Goal: Transaction & Acquisition: Purchase product/service

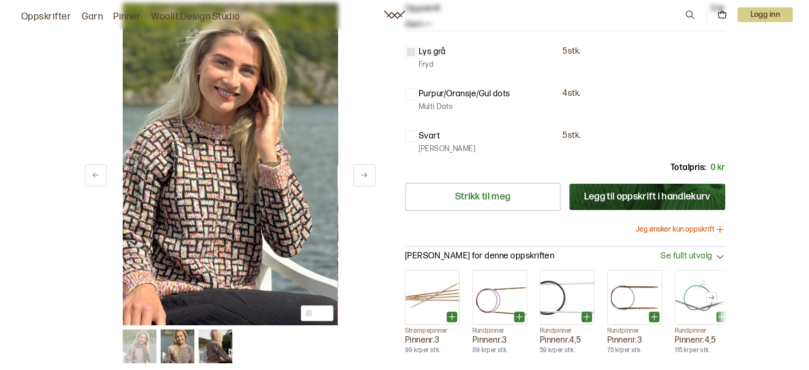
scroll to position [253, 0]
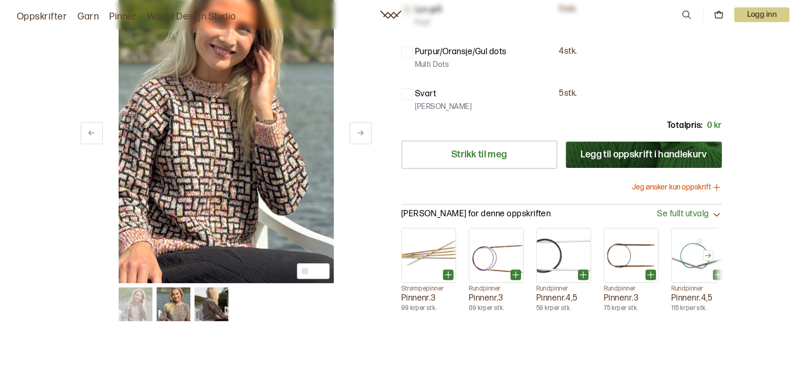
click at [669, 185] on button "Jeg ønsker kun oppskrift" at bounding box center [677, 187] width 90 height 11
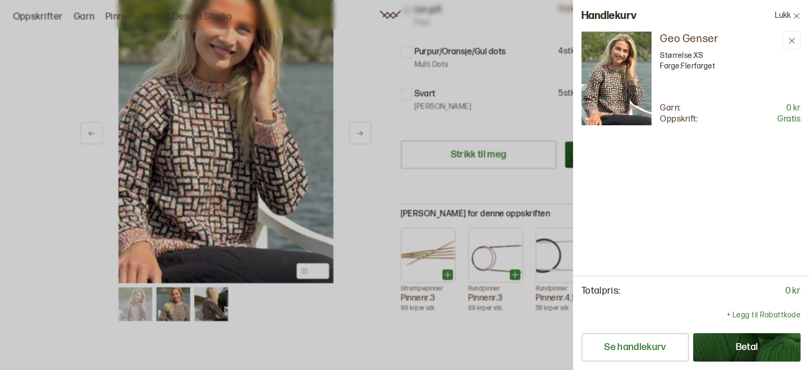
click at [722, 346] on button "Betal" at bounding box center [747, 348] width 108 height 28
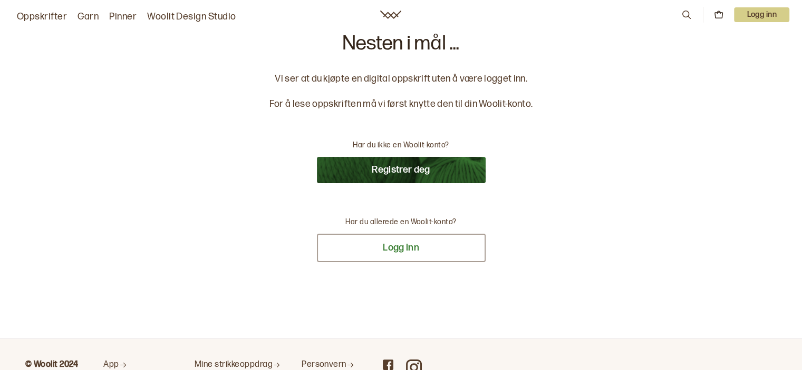
click at [431, 248] on button "Logg inn" at bounding box center [401, 248] width 169 height 28
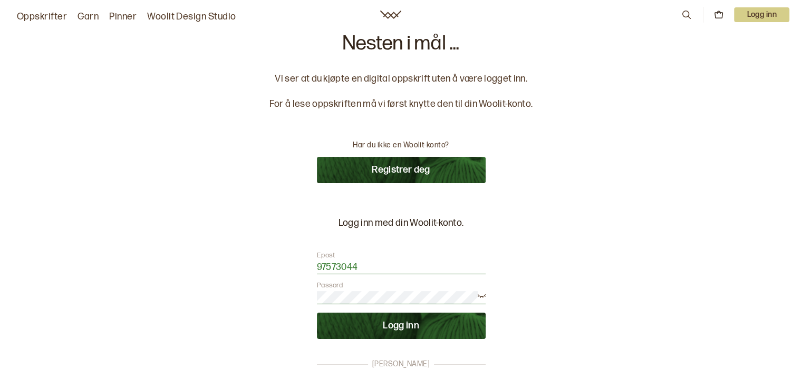
click at [400, 331] on button "Logg inn" at bounding box center [401, 326] width 169 height 26
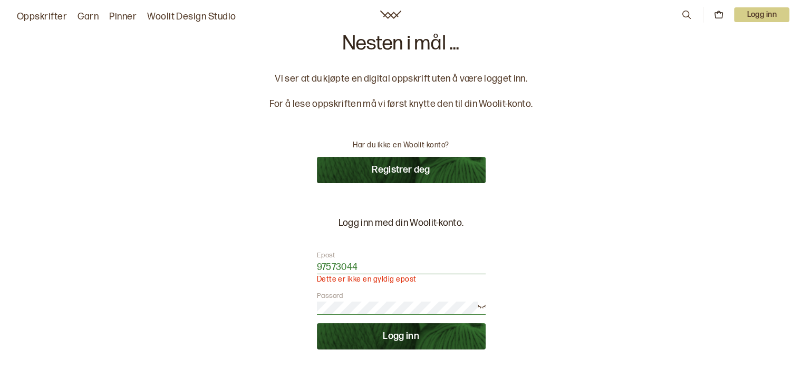
drag, startPoint x: 363, startPoint y: 261, endPoint x: 320, endPoint y: 274, distance: 44.2
click at [320, 274] on form "Epost 97573044 Dette er ikke en gyldig epost Passord Logg inn" at bounding box center [401, 300] width 169 height 99
click at [365, 272] on input "97573044" at bounding box center [401, 267] width 169 height 13
type input "9"
type input "[EMAIL_ADDRESS][DOMAIN_NAME]"
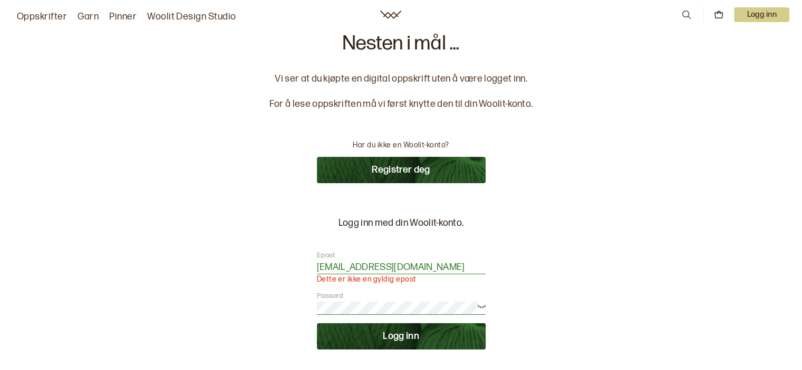
click at [369, 332] on button "Logg inn" at bounding box center [401, 337] width 169 height 26
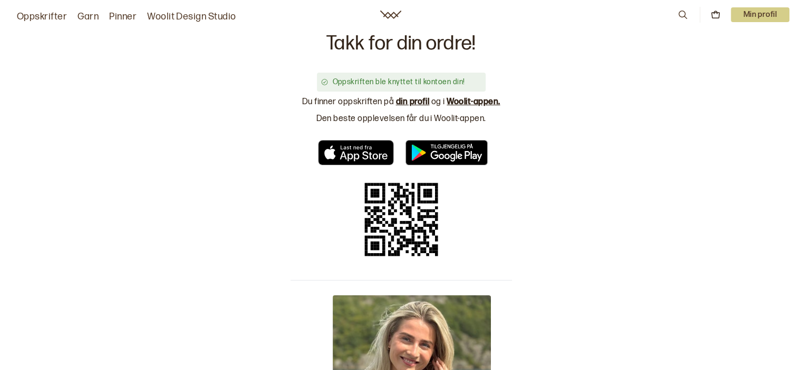
click at [413, 101] on link "din profil" at bounding box center [413, 102] width 34 height 10
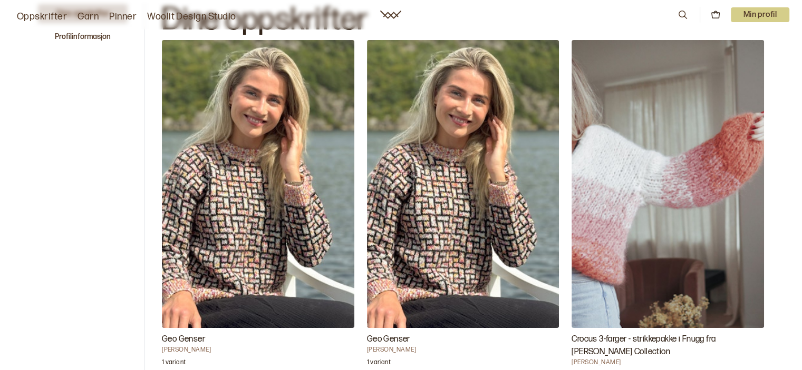
scroll to position [23, 0]
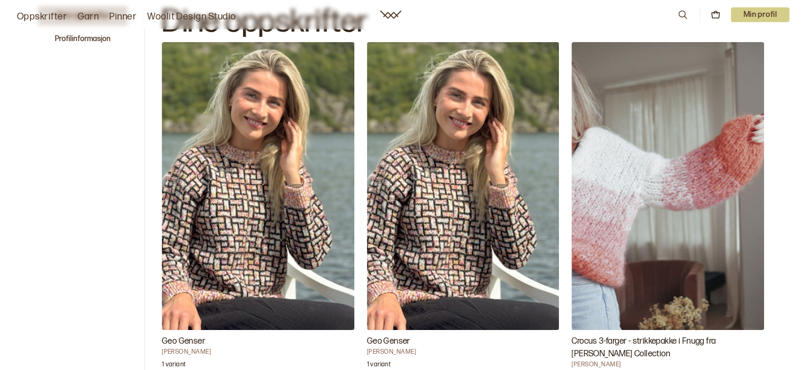
click at [246, 177] on img "Geo Genser" at bounding box center [258, 186] width 192 height 288
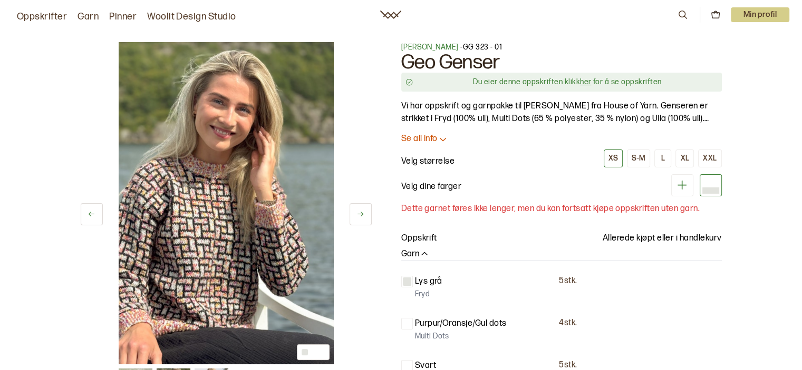
click at [587, 82] on link "her" at bounding box center [585, 81] width 11 height 9
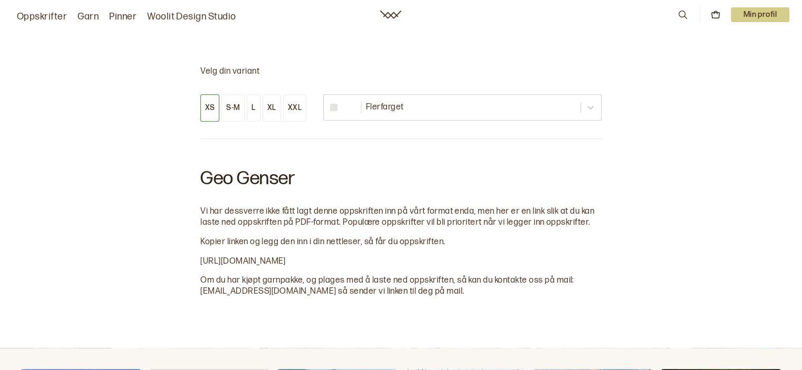
scroll to position [613, 0]
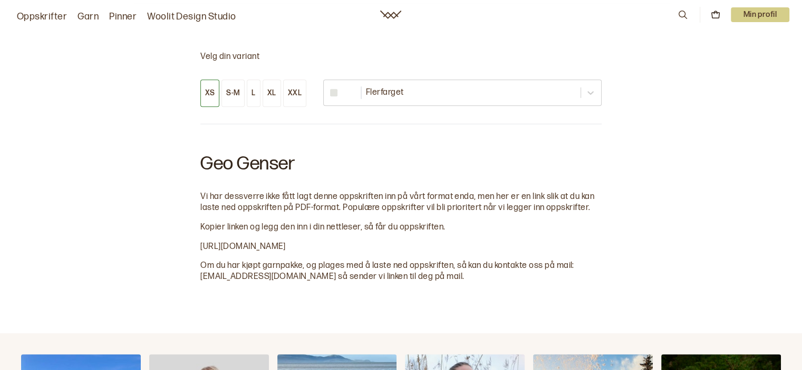
drag, startPoint x: 494, startPoint y: 244, endPoint x: 201, endPoint y: 248, distance: 293.5
click at [201, 248] on div "Geo Genser Vi har dessverre ikke fått lagt denne oppskriften inn på vårt format…" at bounding box center [400, 212] width 401 height 142
copy span "https://drive.google.com/file/d/1xhVwoxnR_7mHqj392C-rFr2wMLym2inC/view"
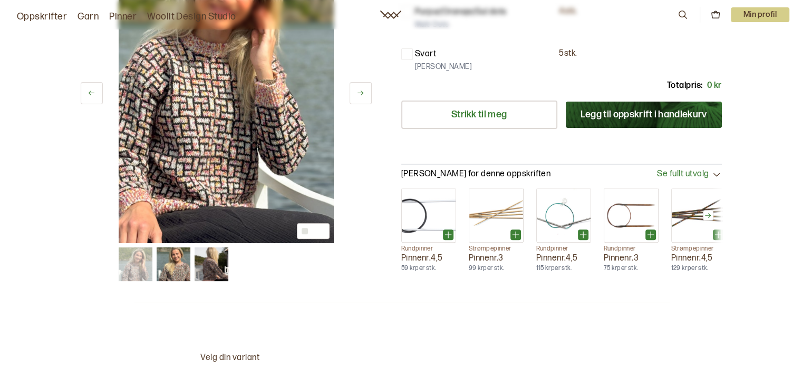
scroll to position [0, 0]
